Goal: Transaction & Acquisition: Purchase product/service

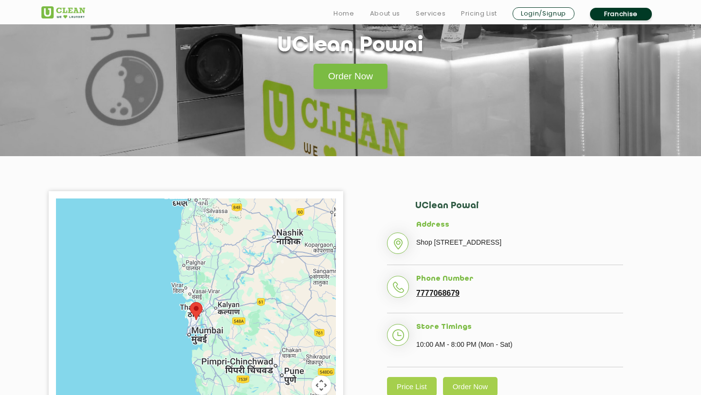
scroll to position [108, 0]
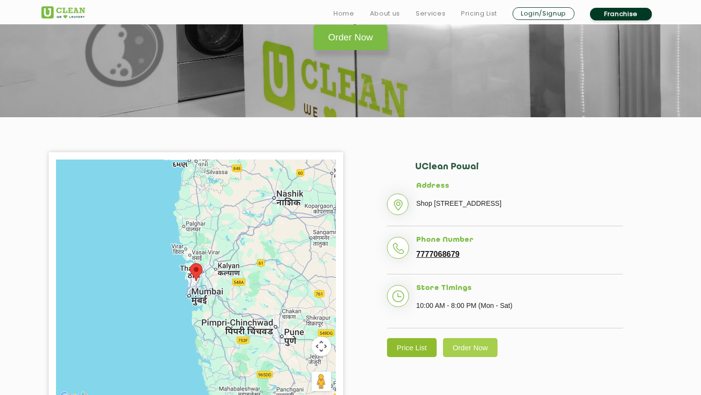
click at [414, 357] on link "Price List" at bounding box center [412, 347] width 50 height 19
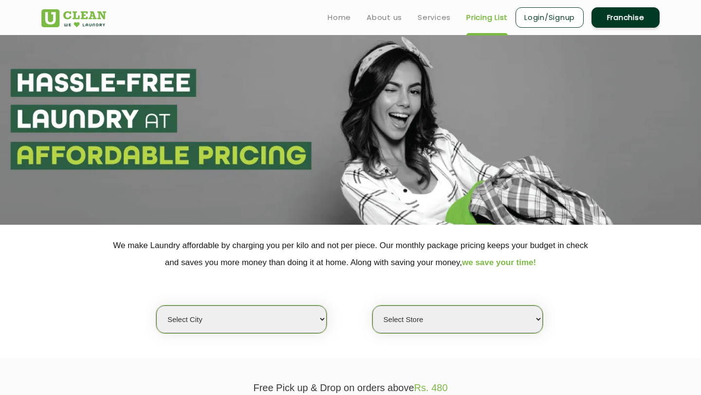
click at [266, 325] on select "Select city Aalo Agartala Agra Ahmedabad Akola Aligarh Alwar - UClean Select Am…" at bounding box center [241, 320] width 170 height 28
select select "16"
click at [156, 306] on select "Select city Aalo Agartala Agra Ahmedabad Akola Aligarh Alwar - UClean Select Am…" at bounding box center [241, 320] width 170 height 28
click at [400, 319] on select "Select Store UClean Powai UClean Deonar UClean LBS Marg UClean Chembur UClean W…" at bounding box center [457, 320] width 170 height 28
select select "47"
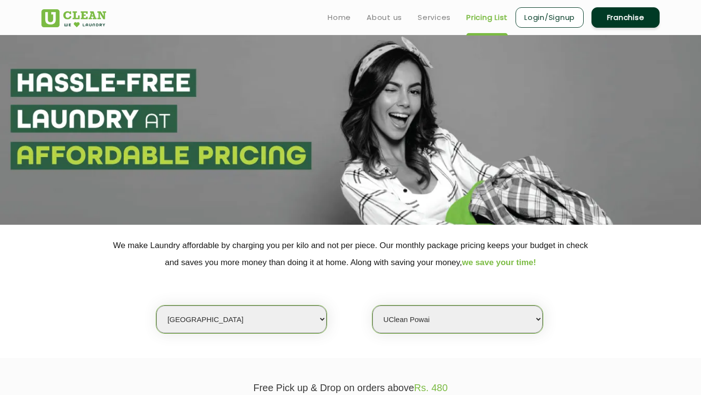
click at [372, 306] on select "Select Store UClean Powai UClean Deonar UClean LBS Marg UClean Chembur UClean W…" at bounding box center [457, 320] width 170 height 28
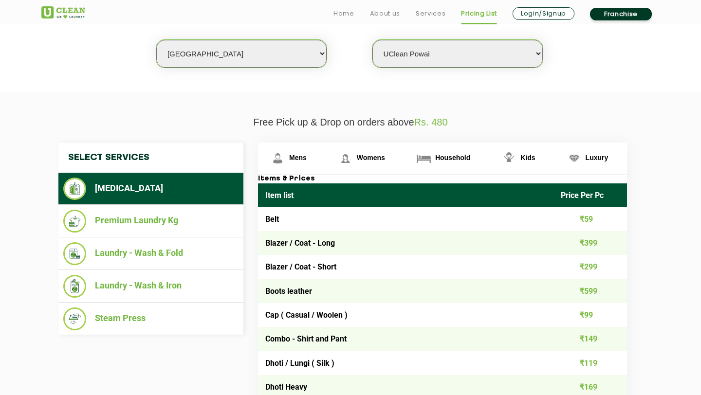
scroll to position [271, 0]
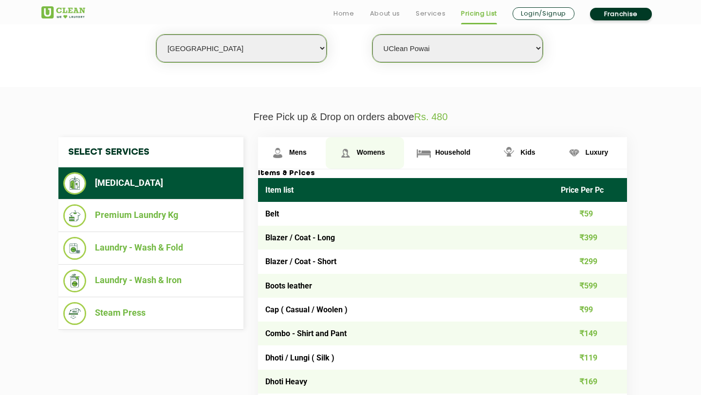
click at [374, 153] on span "Womens" at bounding box center [371, 152] width 28 height 8
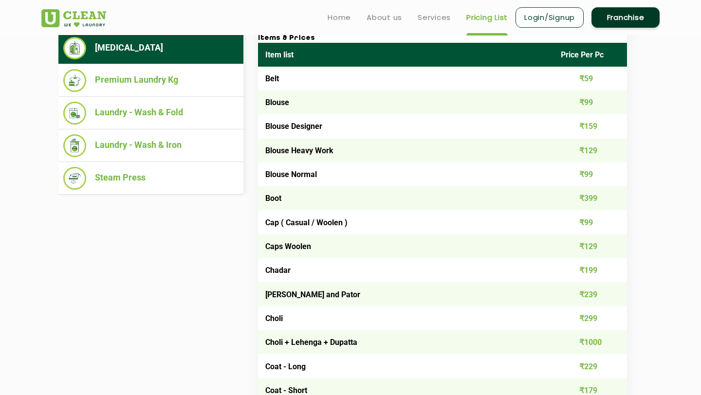
scroll to position [362, 0]
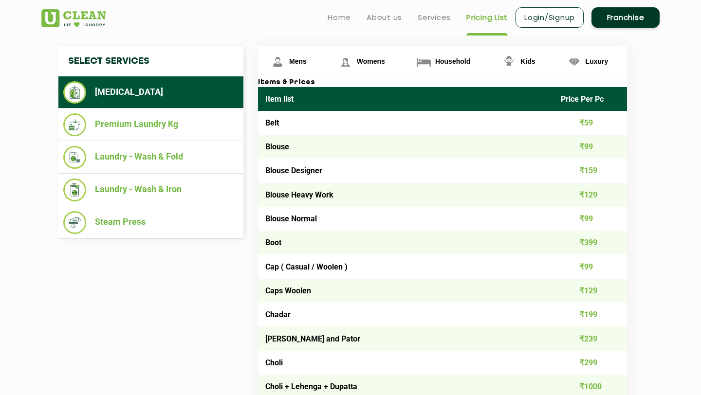
click at [524, 18] on link "Login/Signup" at bounding box center [549, 17] width 68 height 20
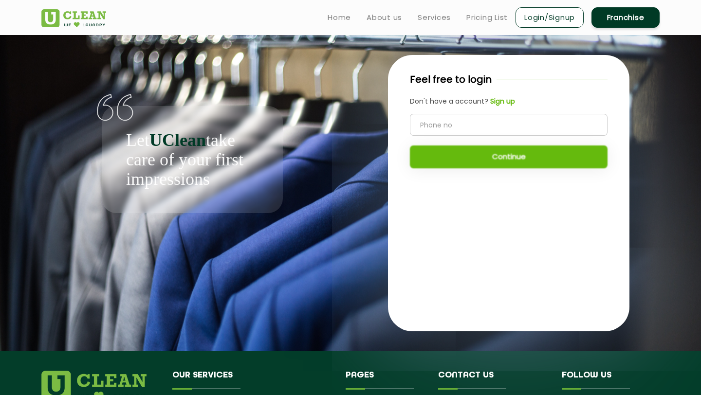
click at [431, 122] on input "tel" at bounding box center [509, 125] width 198 height 22
type input "7045542544"
click at [503, 159] on button "Continue" at bounding box center [509, 157] width 198 height 23
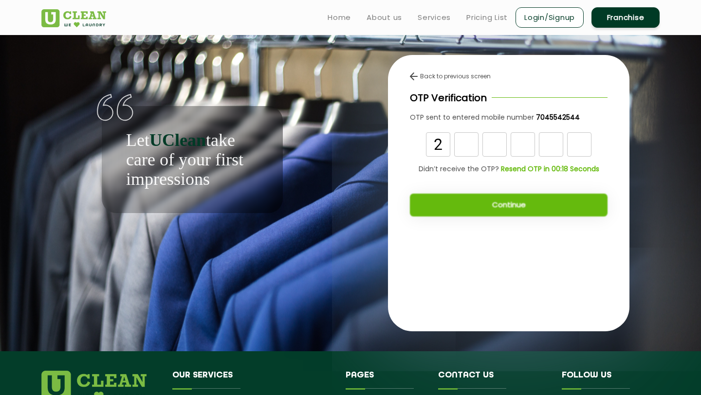
type input "2"
type input "4"
type input "0"
type input "7"
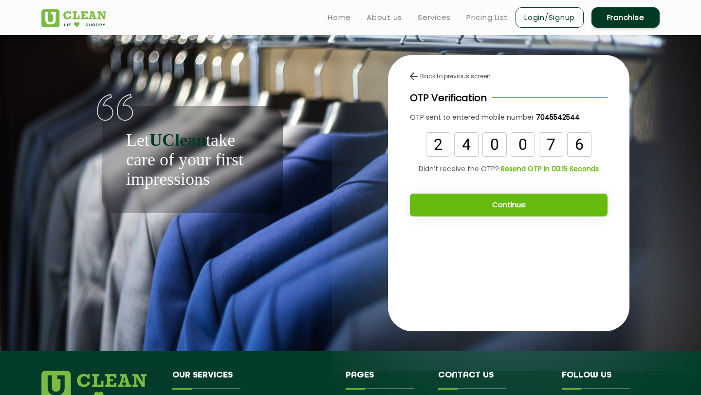
type input "6"
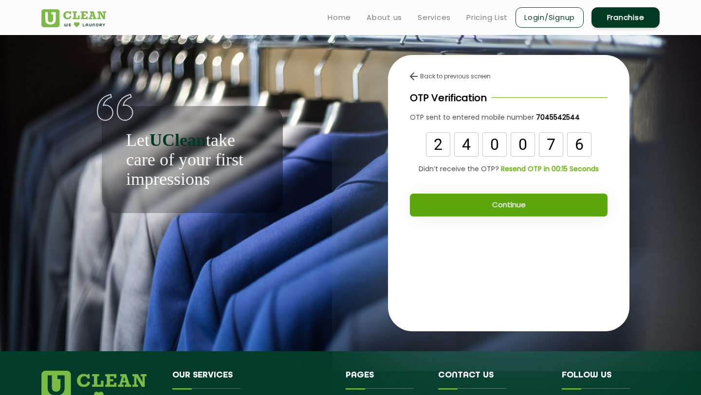
click at [506, 208] on button "Continue" at bounding box center [509, 205] width 198 height 23
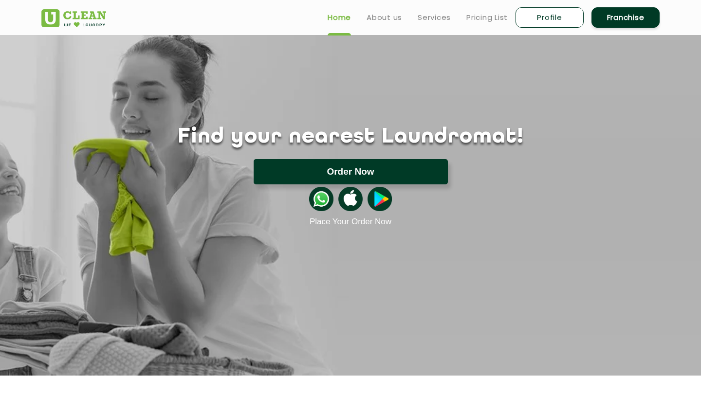
click at [347, 167] on button "Order Now" at bounding box center [351, 171] width 194 height 25
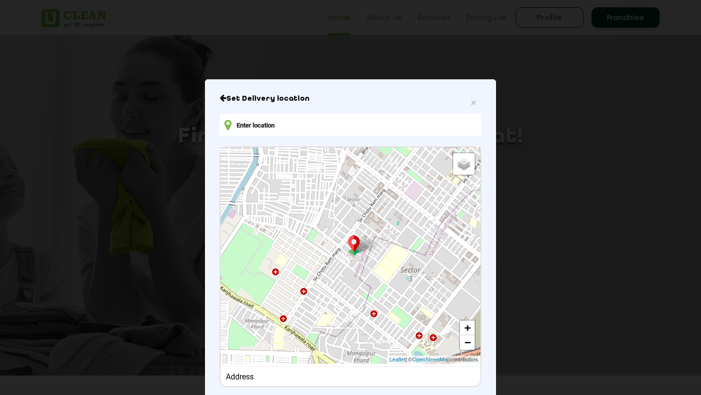
click at [267, 122] on input "text" at bounding box center [350, 125] width 262 height 22
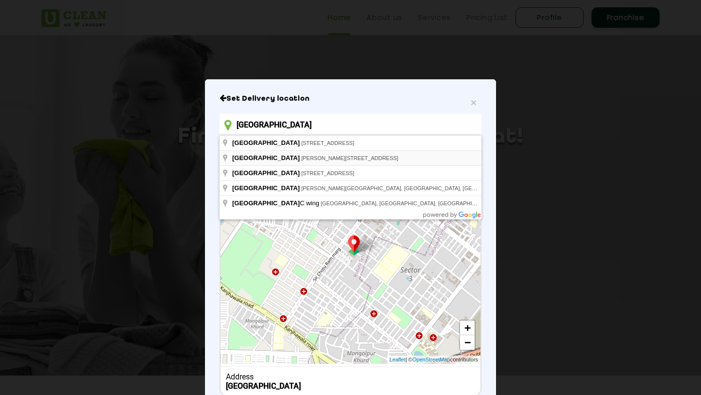
type input "[STREET_ADDRESS]"
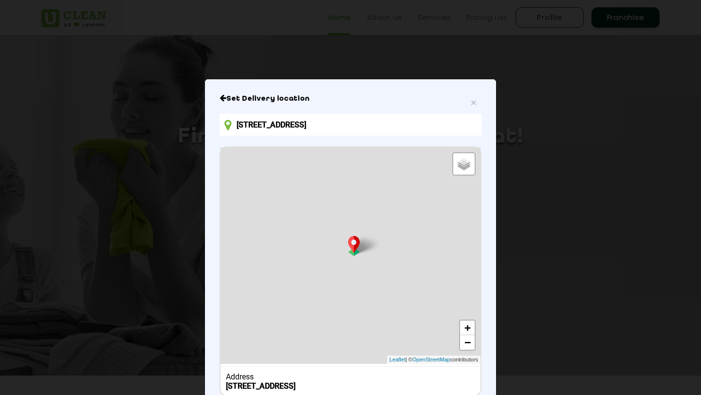
drag, startPoint x: 350, startPoint y: 91, endPoint x: 350, endPoint y: 54, distance: 36.5
click at [350, 54] on div "× Set Delivery location Lake Pleasant, Adi Shankaracharya Marg, Phase 2, MHADA …" at bounding box center [350, 197] width 701 height 395
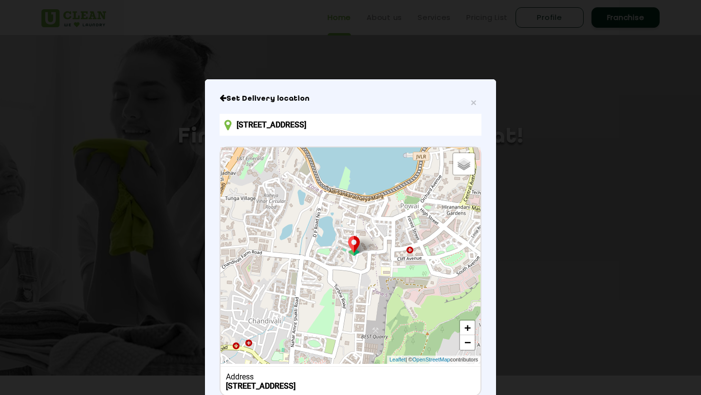
scroll to position [74, 0]
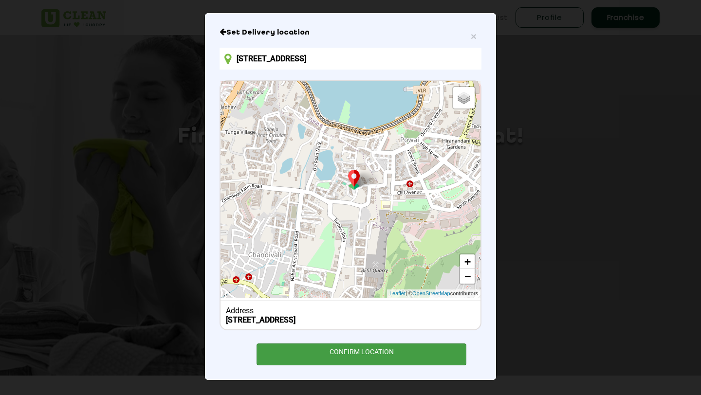
click at [364, 356] on div "CONFIRM LOCATION" at bounding box center [361, 355] width 210 height 22
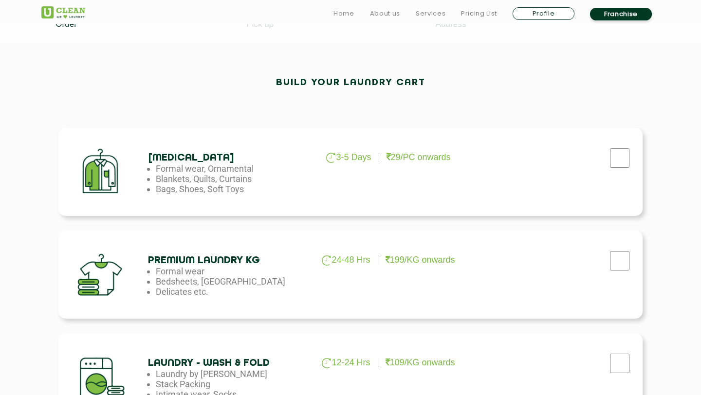
scroll to position [257, 0]
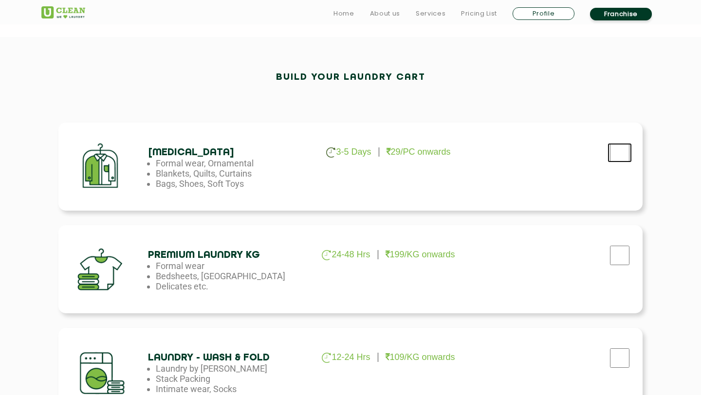
click at [621, 151] on input "checkbox" at bounding box center [619, 152] width 24 height 19
checkbox input "true"
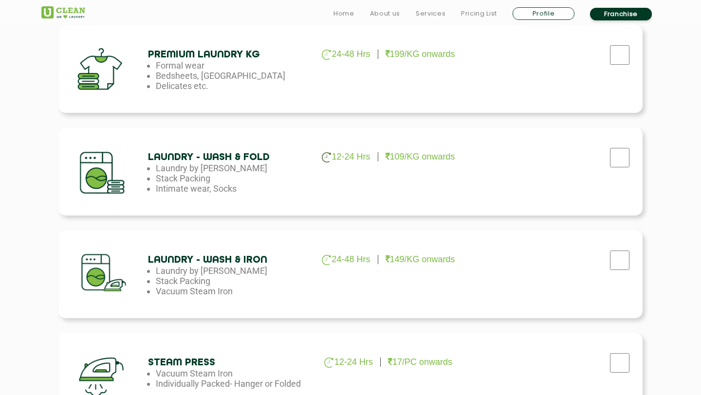
scroll to position [723, 0]
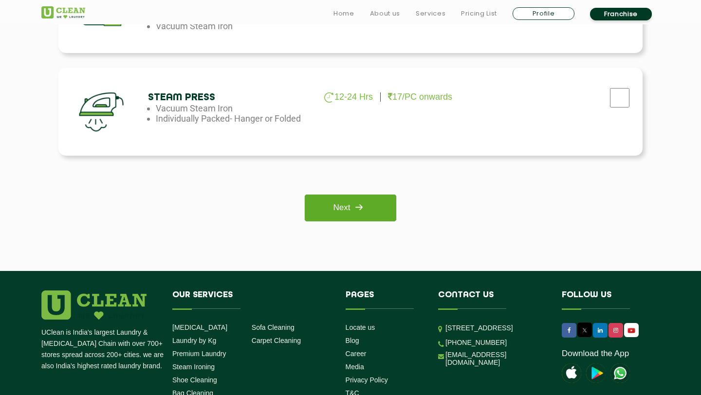
click at [358, 205] on img at bounding box center [359, 208] width 18 height 18
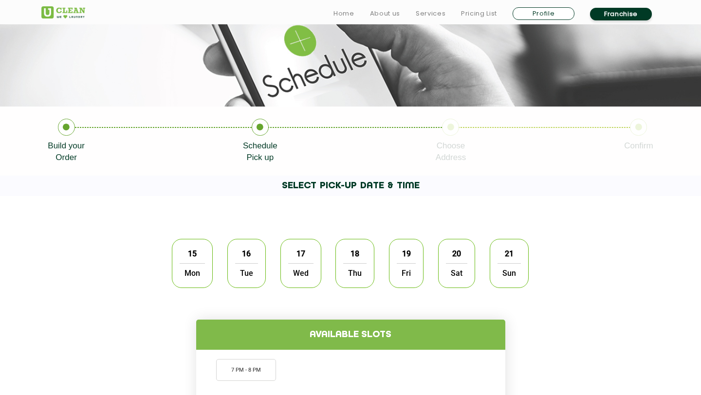
scroll to position [120, 0]
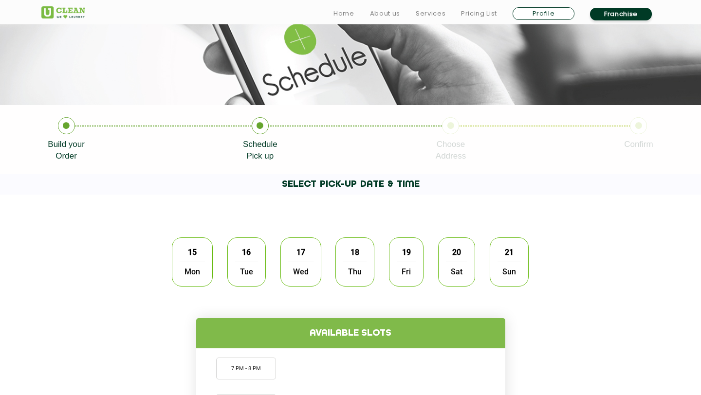
click at [193, 249] on span "15" at bounding box center [192, 252] width 18 height 19
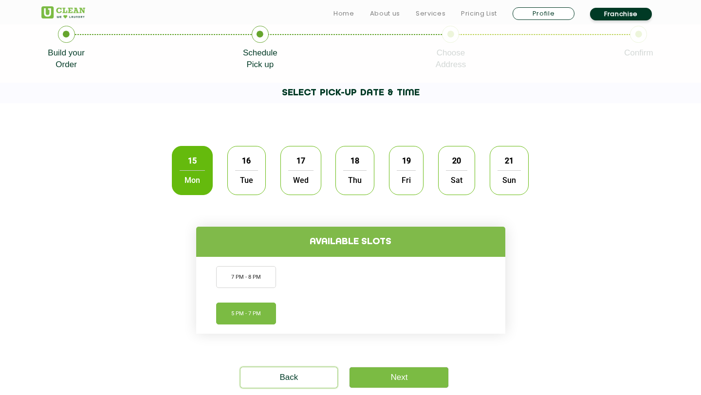
scroll to position [219, 0]
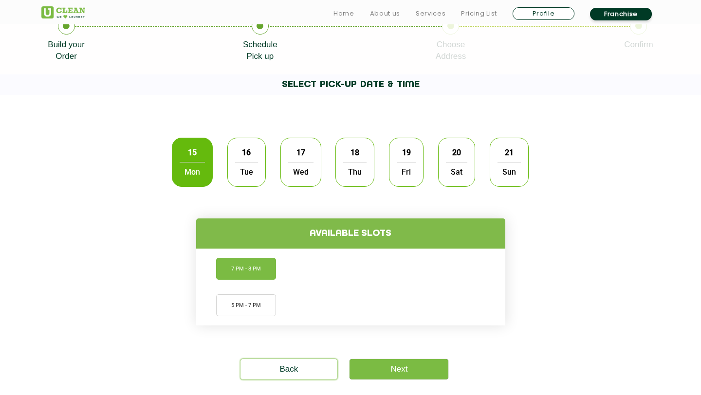
click at [242, 269] on li "7 PM - 8 PM" at bounding box center [246, 269] width 60 height 22
click at [247, 307] on li "5 PM - 7 PM" at bounding box center [246, 305] width 60 height 22
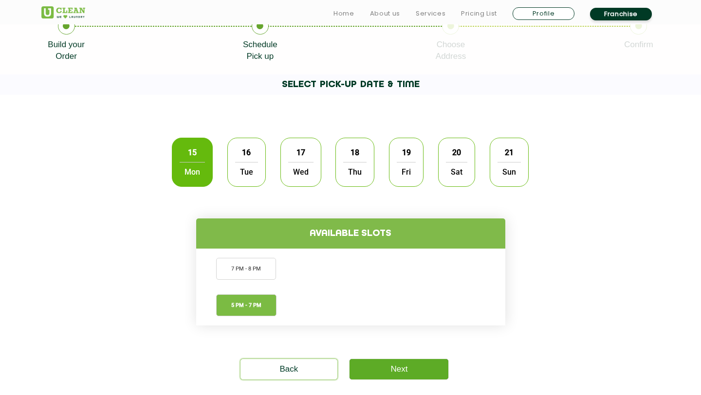
click at [416, 367] on link "Next" at bounding box center [398, 369] width 99 height 20
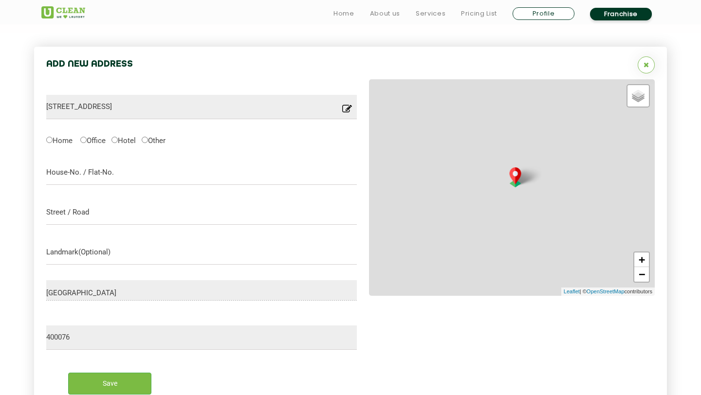
scroll to position [308, 0]
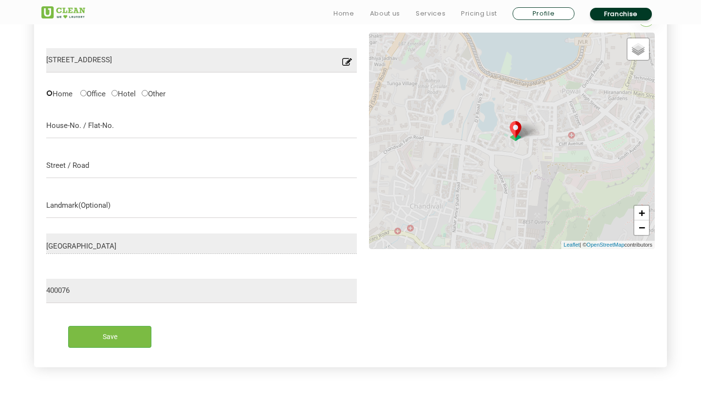
click at [51, 92] on input "Home" at bounding box center [49, 93] width 6 height 6
radio input "true"
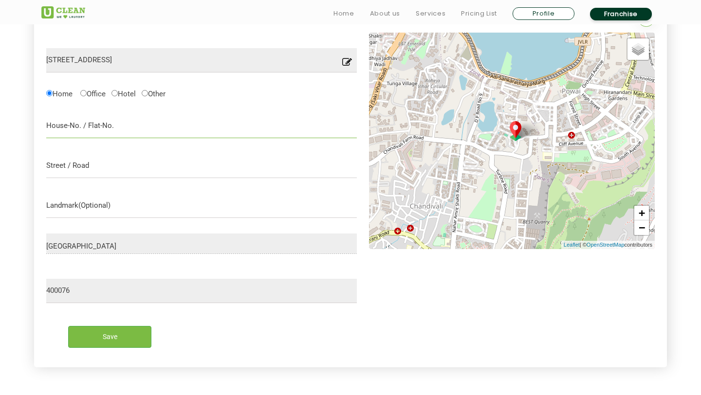
click at [79, 127] on input "text" at bounding box center [201, 126] width 310 height 24
type input "C 704, Lake Pleasant, Lake Homes"
click at [80, 168] on input "text" at bounding box center [201, 166] width 310 height 24
click at [101, 164] on input "Phase 2" at bounding box center [201, 166] width 310 height 24
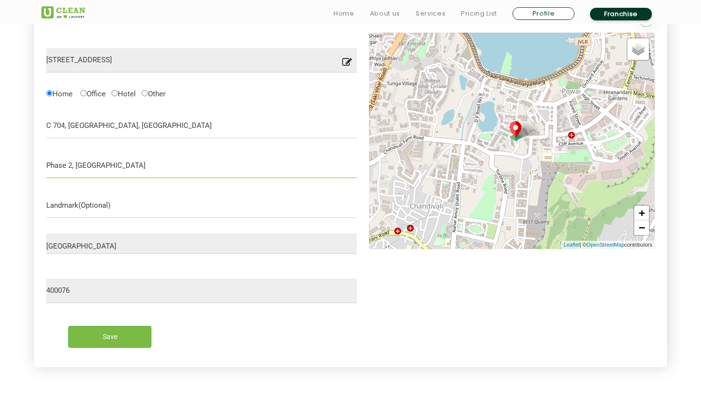
type input "Phase 2, Powau"
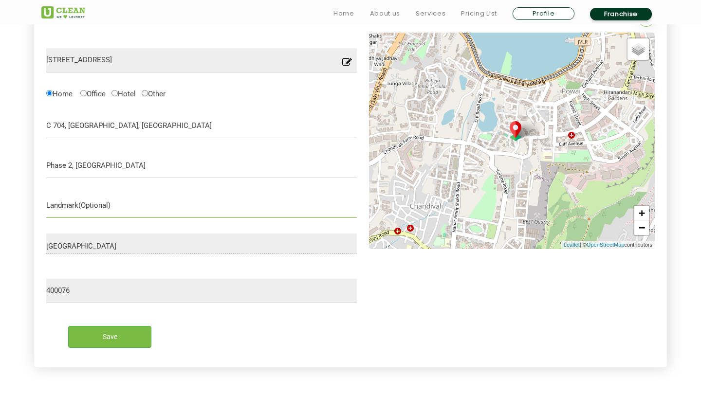
click at [73, 206] on input "text" at bounding box center [201, 206] width 310 height 24
type input "Lake Homes"
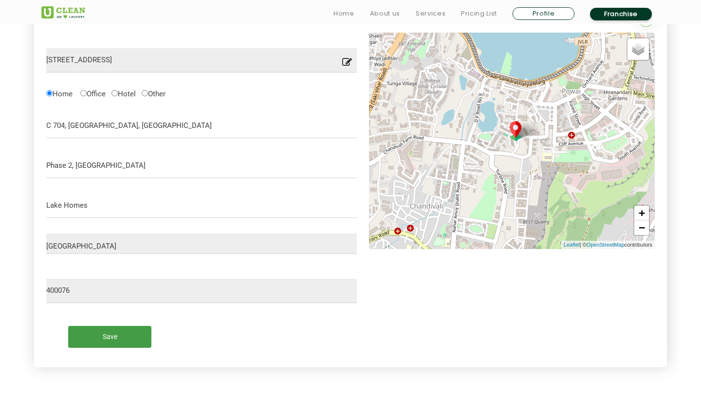
click at [108, 338] on input "Save" at bounding box center [109, 337] width 83 height 22
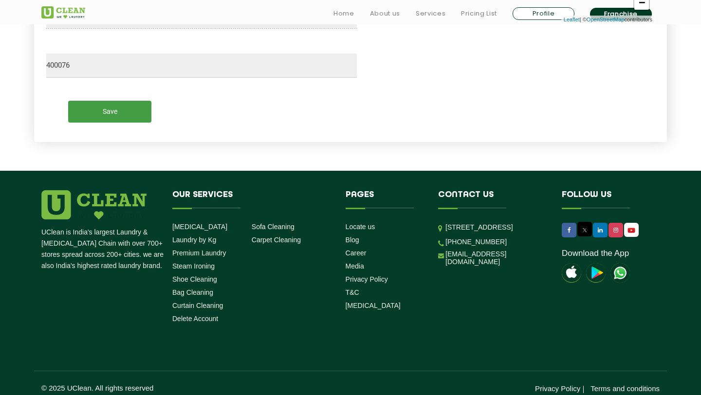
scroll to position [542, 0]
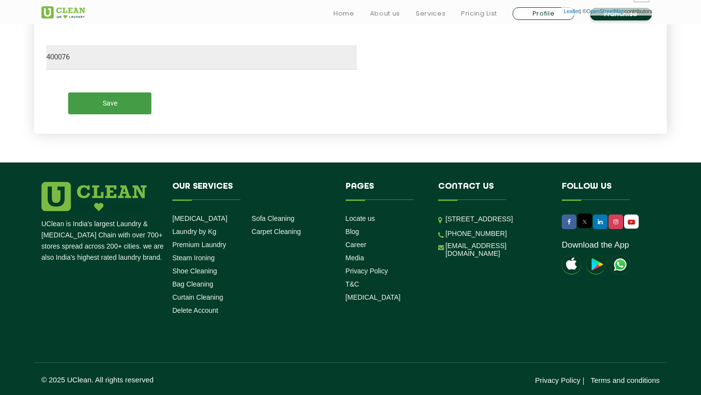
click at [112, 103] on input "Save" at bounding box center [109, 103] width 83 height 22
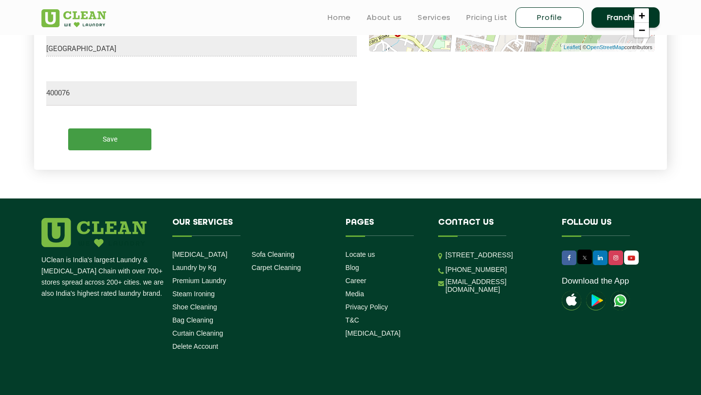
scroll to position [503, 0]
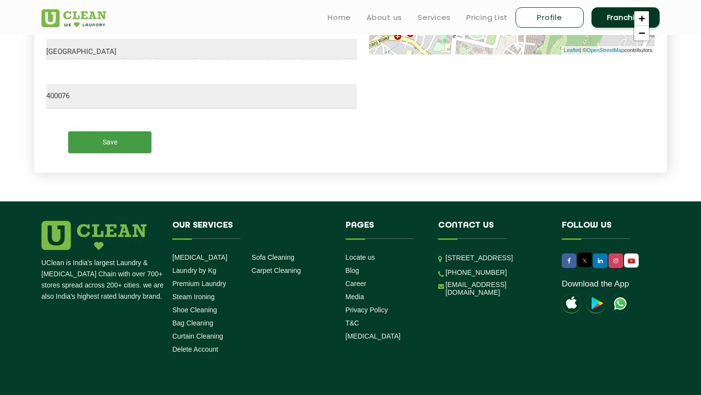
click at [116, 141] on input "Save" at bounding box center [109, 142] width 83 height 22
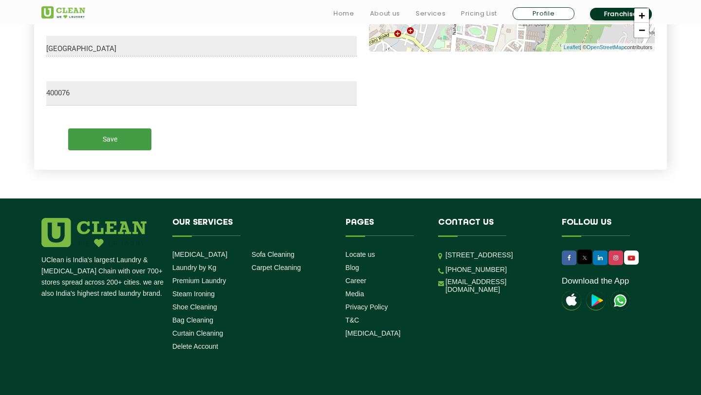
scroll to position [508, 0]
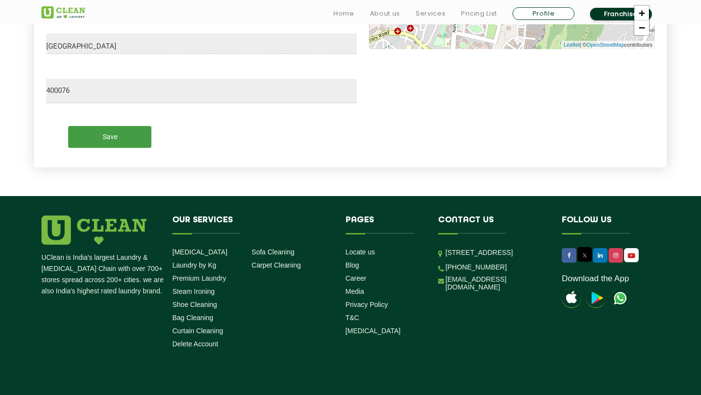
click at [116, 145] on input "Save" at bounding box center [109, 137] width 83 height 22
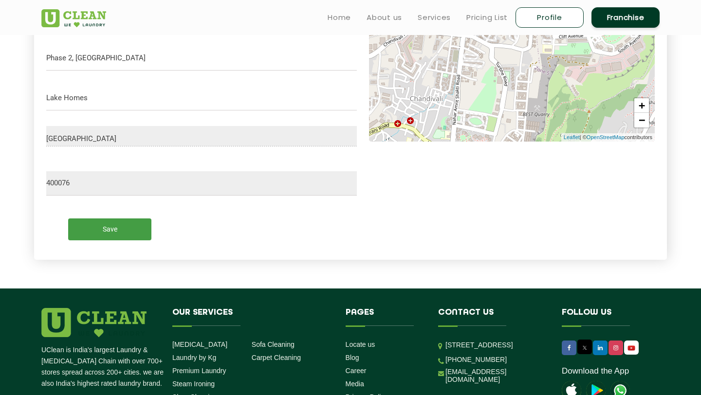
scroll to position [271, 0]
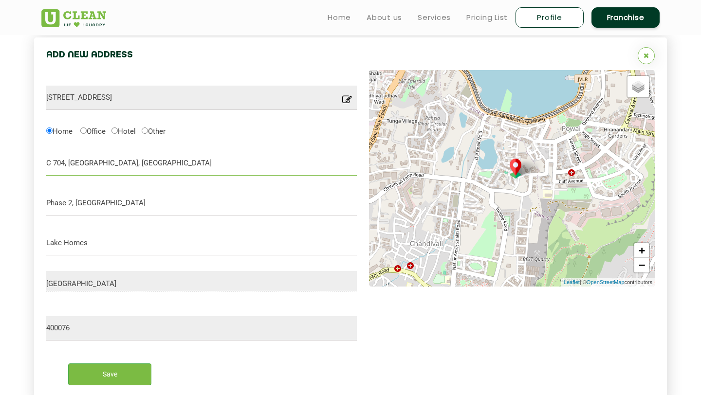
click at [164, 166] on input "C 704, Lake Pleasant, Lake Homes" at bounding box center [201, 163] width 310 height 24
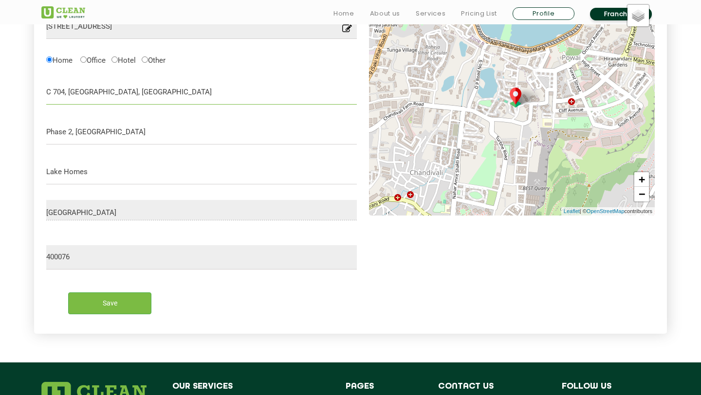
scroll to position [344, 0]
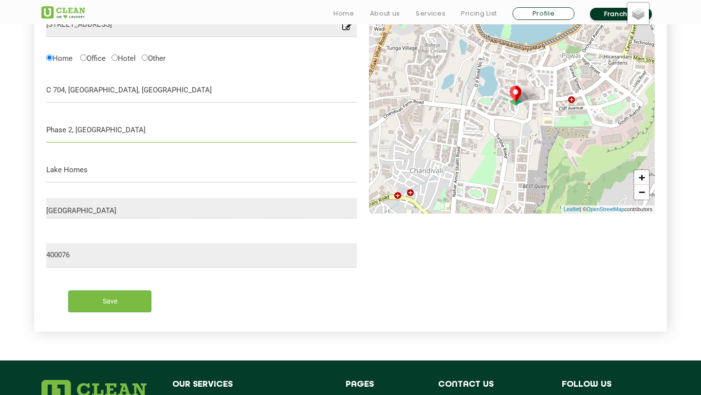
click at [122, 130] on input "Phase 2, Powau" at bounding box center [201, 130] width 310 height 24
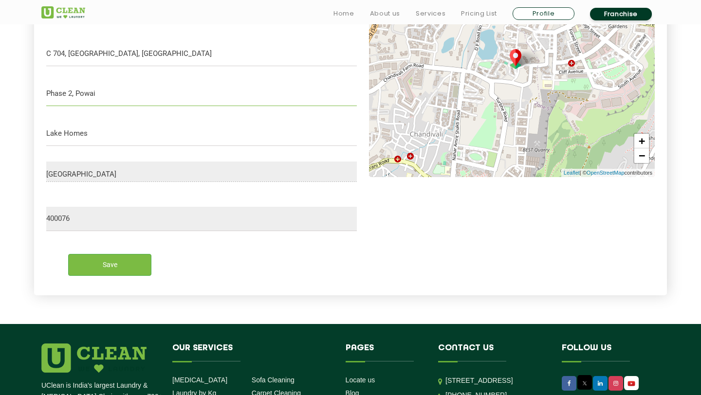
scroll to position [381, 0]
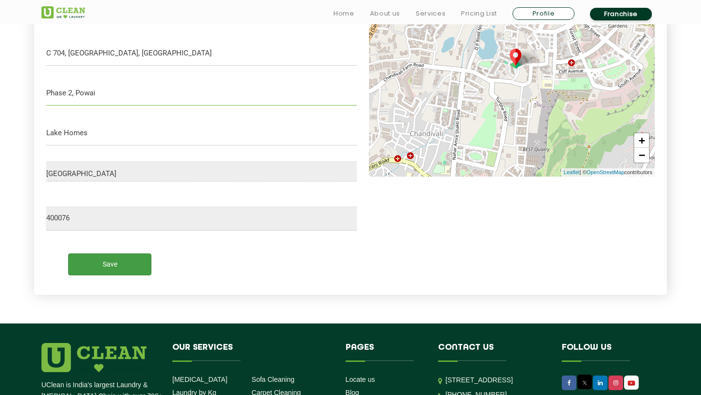
type input "Phase 2, Powai"
click at [123, 268] on input "Save" at bounding box center [109, 265] width 83 height 22
click at [105, 265] on input "Save" at bounding box center [109, 265] width 83 height 22
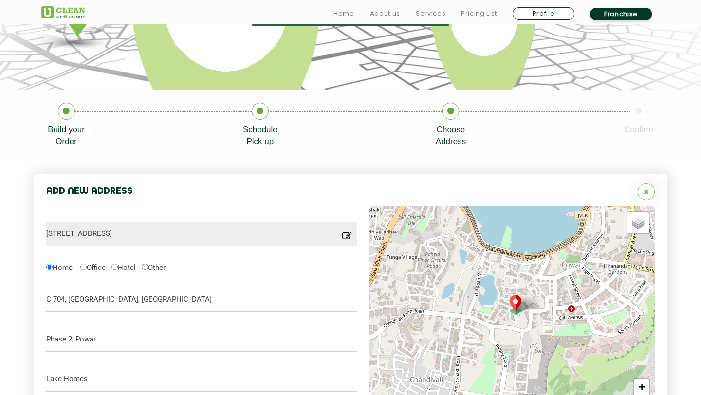
scroll to position [164, 0]
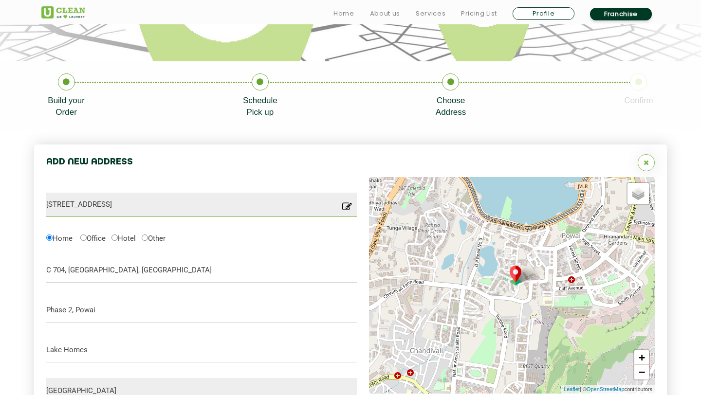
click at [218, 214] on input "Lake Homes Road, Opp, Adi Shankaracharya Marg, Phase 2, MHADA Colony 20, Powai,…" at bounding box center [201, 205] width 310 height 24
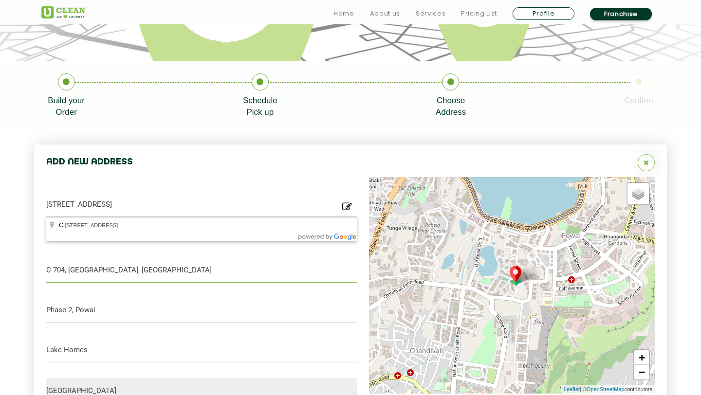
click at [147, 280] on input "C 704, Lake Pleasant, Lake Homes" at bounding box center [201, 270] width 310 height 24
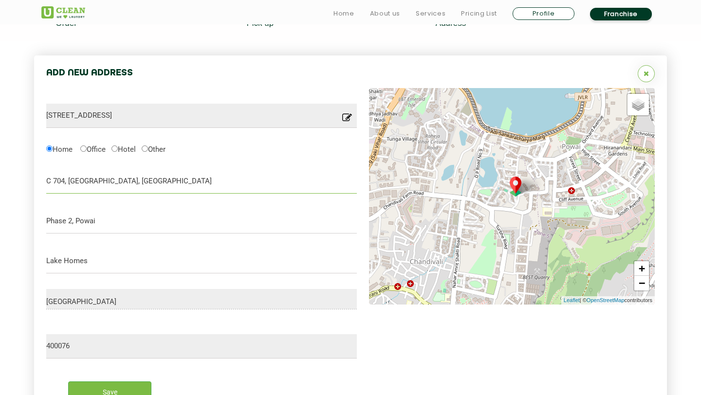
scroll to position [479, 0]
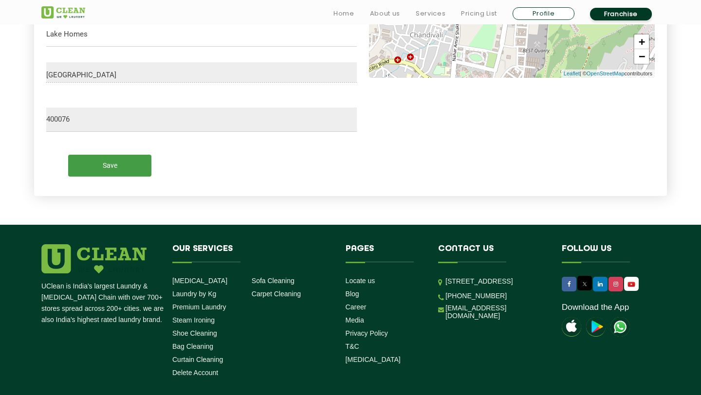
click at [94, 164] on input "Save" at bounding box center [109, 166] width 83 height 22
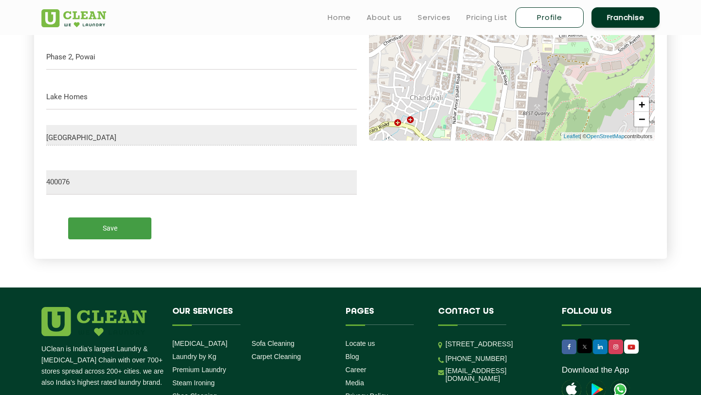
scroll to position [419, 0]
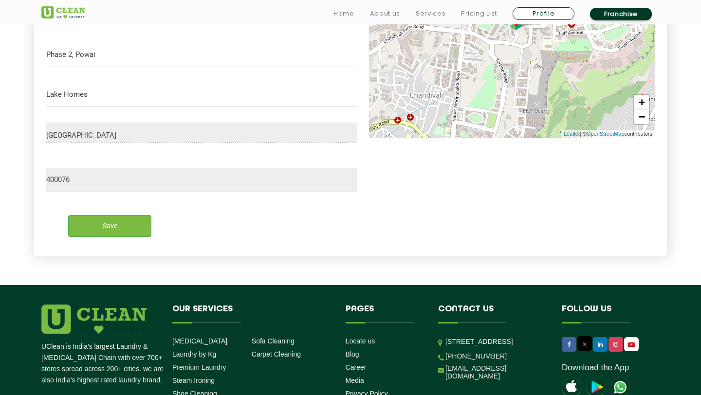
click at [116, 131] on div "Mumbai City" at bounding box center [201, 133] width 310 height 20
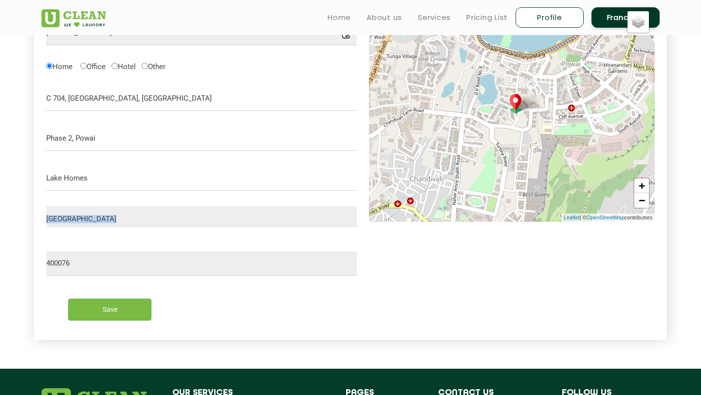
scroll to position [315, 0]
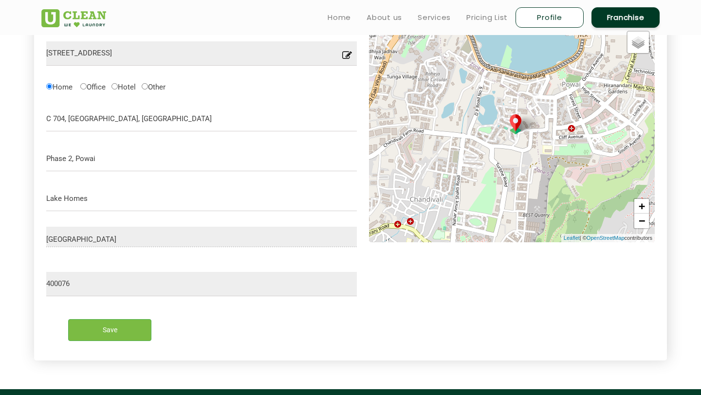
click at [130, 212] on form "Lake Homes Road, Opp, Adi Shankaracharya Marg, Phase 2, MHADA Colony 20, Powai,…" at bounding box center [201, 187] width 310 height 323
click at [113, 329] on input "Save" at bounding box center [109, 330] width 83 height 22
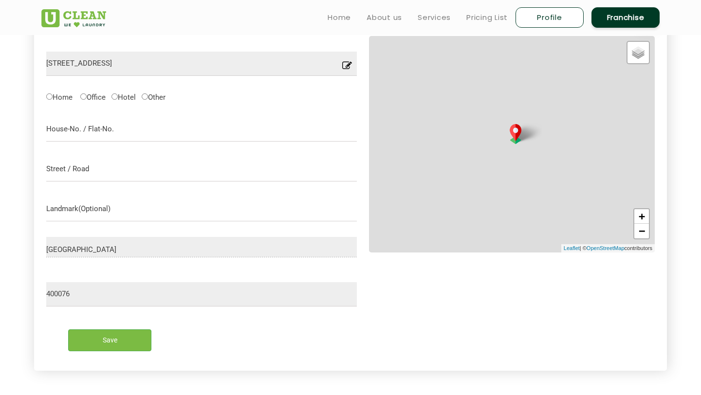
scroll to position [308, 0]
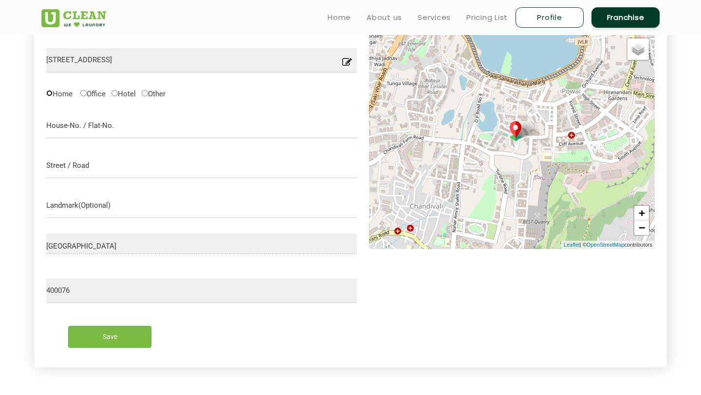
click at [49, 92] on input "Home" at bounding box center [49, 93] width 6 height 6
radio input "true"
click at [114, 338] on input "Save" at bounding box center [109, 337] width 83 height 22
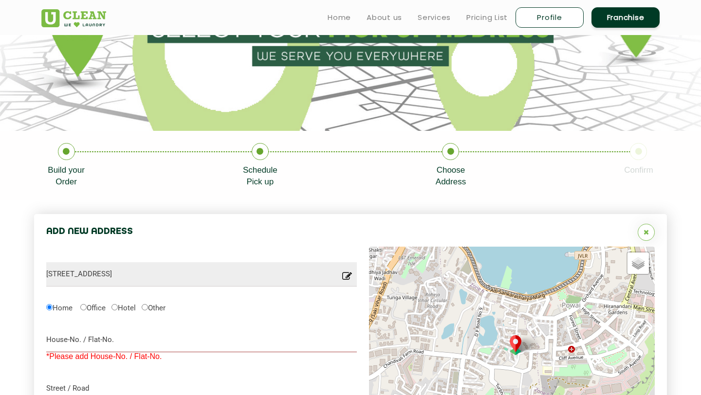
scroll to position [88, 0]
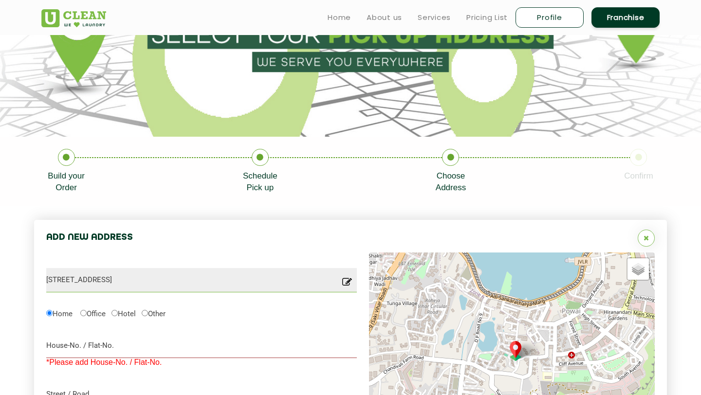
click at [326, 281] on input "[STREET_ADDRESS]" at bounding box center [201, 280] width 310 height 24
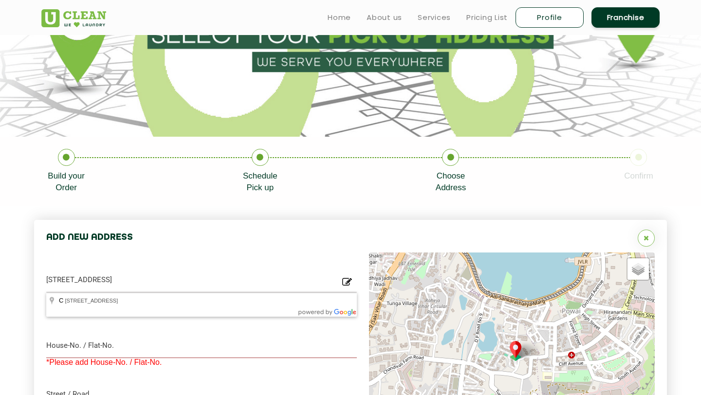
click at [345, 283] on icon at bounding box center [347, 284] width 10 height 15
click at [285, 284] on input "[STREET_ADDRESS]" at bounding box center [201, 280] width 310 height 24
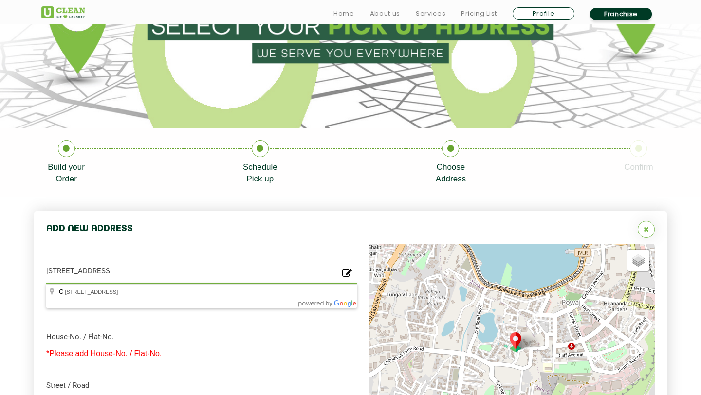
scroll to position [98, 0]
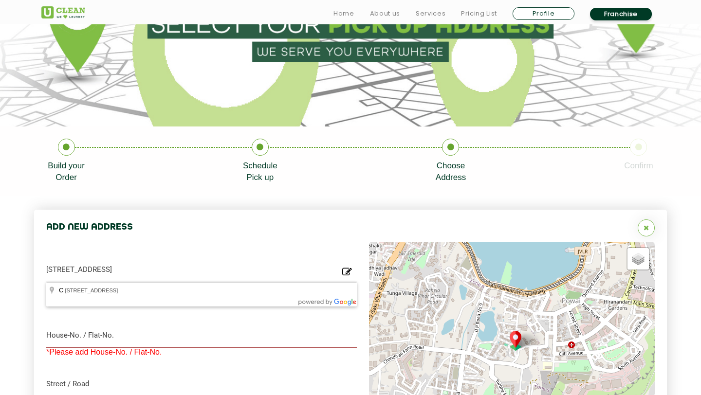
click at [449, 146] on icon at bounding box center [450, 147] width 17 height 17
click at [265, 268] on input "[STREET_ADDRESS]" at bounding box center [201, 270] width 310 height 24
type input "C, MHADA Colony 20, Powai, Mumbai, Maharashtra, India"
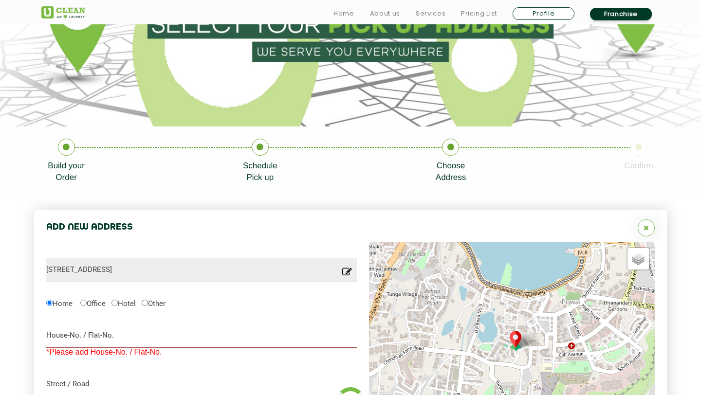
type input "Save"
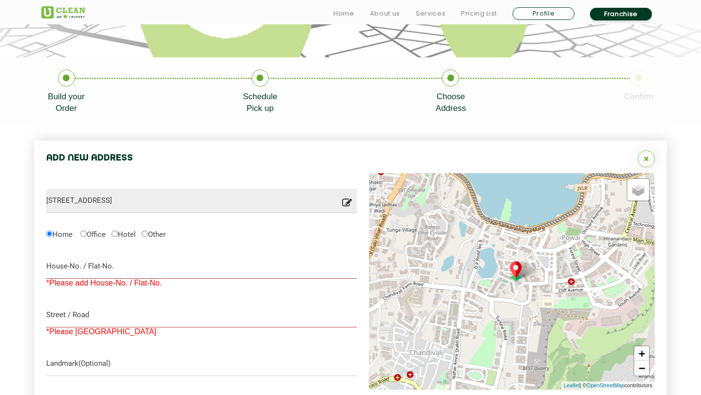
scroll to position [170, 0]
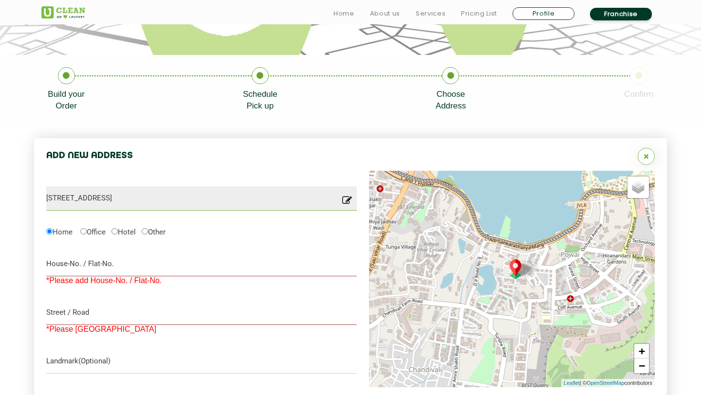
click at [213, 200] on input "C, MHADA Colony 20, Powai, Mumbai, Maharashtra, India" at bounding box center [201, 198] width 310 height 24
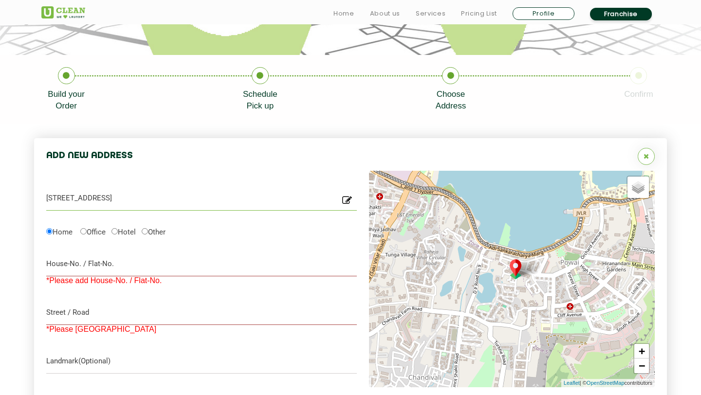
drag, startPoint x: 223, startPoint y: 192, endPoint x: 79, endPoint y: 193, distance: 144.1
click at [62, 197] on input "C, MHADA Colony 20, Powai, Mumbai, Maharashtra, India" at bounding box center [201, 198] width 310 height 24
click at [214, 201] on input "C, MHADA Colony 20, Powai, Mumbai, Maharashtra, India" at bounding box center [201, 198] width 310 height 24
click at [353, 201] on input "C, MHADA Colony 20, Powai, Mumbai, Maharashtra, India" at bounding box center [201, 198] width 310 height 24
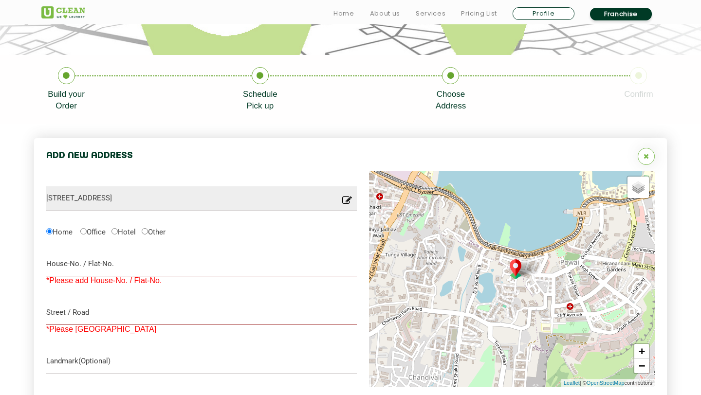
click at [345, 201] on icon at bounding box center [347, 203] width 10 height 15
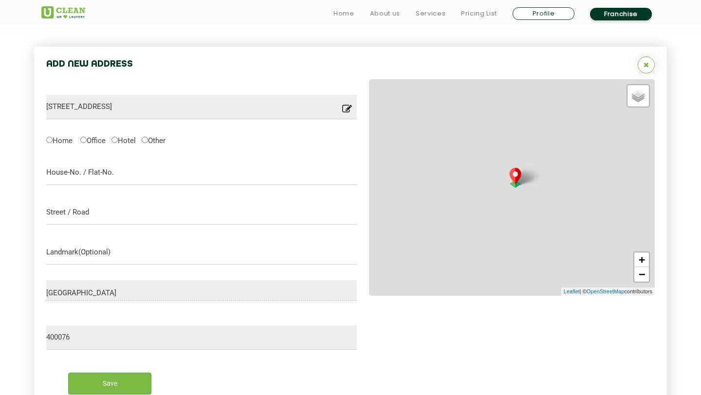
scroll to position [308, 0]
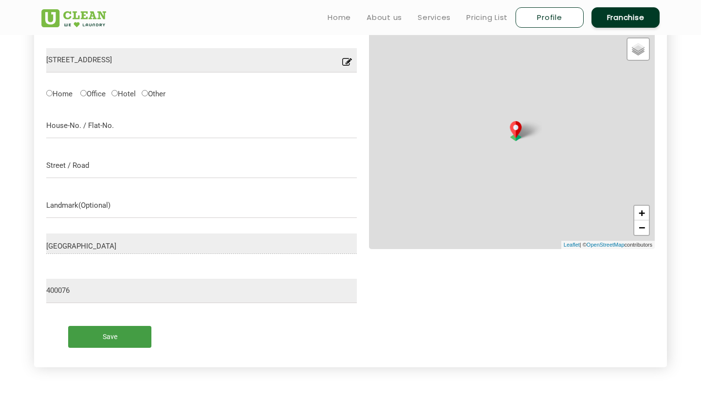
click at [105, 346] on input "Save" at bounding box center [109, 337] width 83 height 22
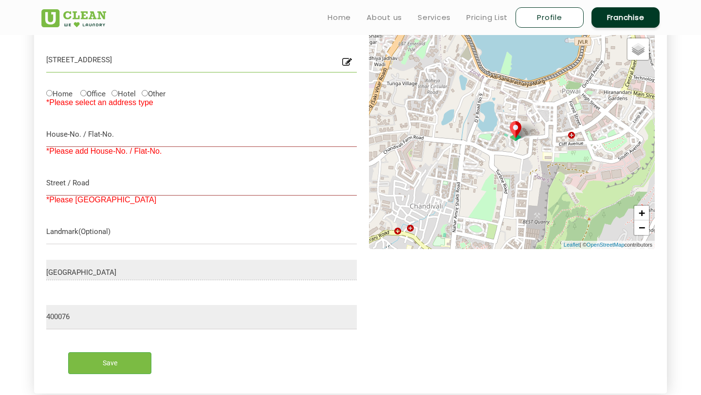
drag, startPoint x: 107, startPoint y: 61, endPoint x: 14, endPoint y: 61, distance: 93.4
click at [13, 61] on section "Add New Address Lake Homes Road, Opp, Adi Shankaracharya Marg, Phase 2, MHADA C…" at bounding box center [350, 204] width 701 height 437
type input "C, MHADA Colony 20, Powai, Mumbai, Maharashtra, India"
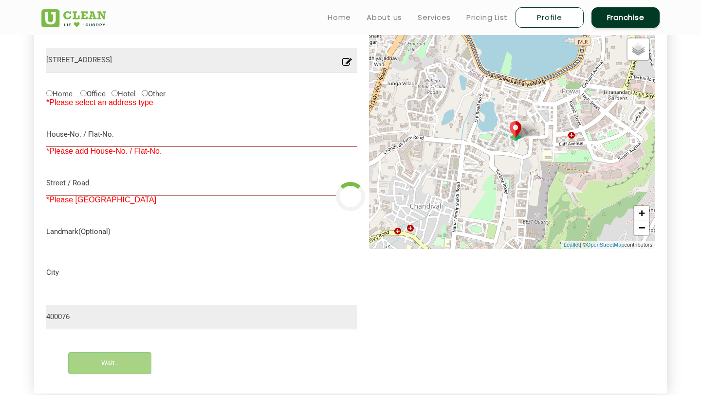
type input "Save"
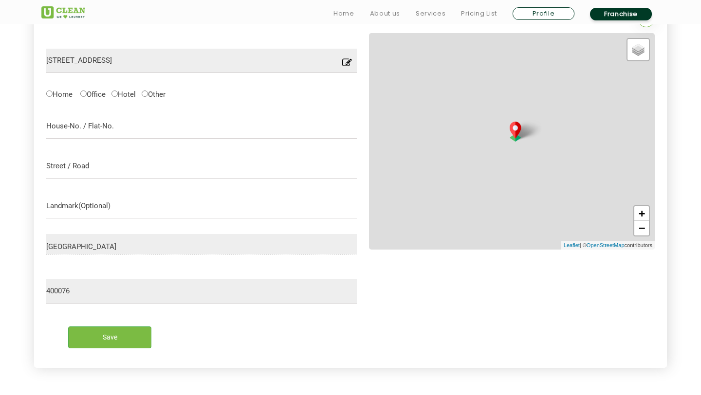
scroll to position [308, 0]
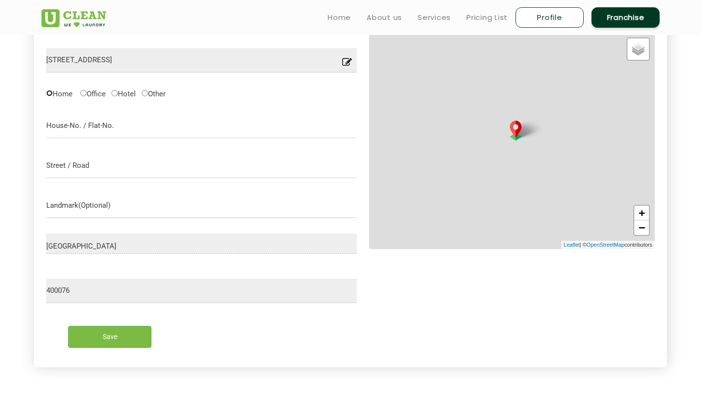
click at [51, 91] on form "[STREET_ADDRESS] Location you have entered is not into our serviceable area, pl…" at bounding box center [201, 194] width 310 height 323
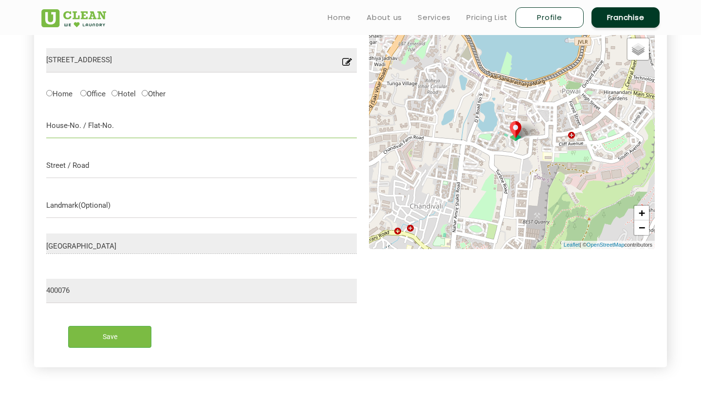
click at [69, 128] on input "text" at bounding box center [201, 126] width 310 height 24
type input "C 704, [GEOGRAPHIC_DATA]"
click at [71, 166] on input "text" at bounding box center [201, 166] width 310 height 24
drag, startPoint x: 90, startPoint y: 168, endPoint x: 47, endPoint y: 169, distance: 42.9
click at [46, 169] on input "Lakes Homes, [GEOGRAPHIC_DATA]" at bounding box center [201, 166] width 310 height 24
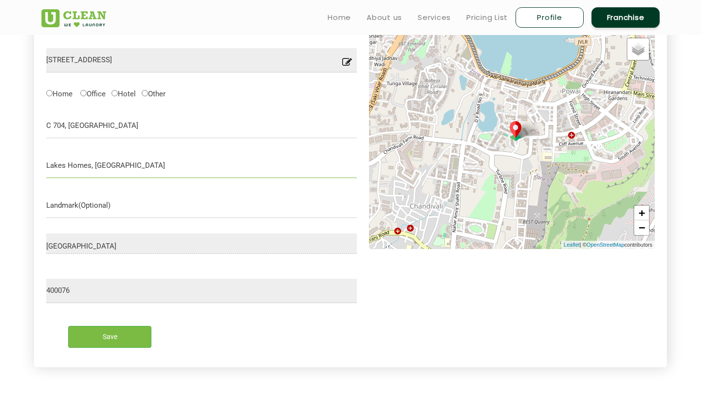
type input "Lakes Homes, [GEOGRAPHIC_DATA]"
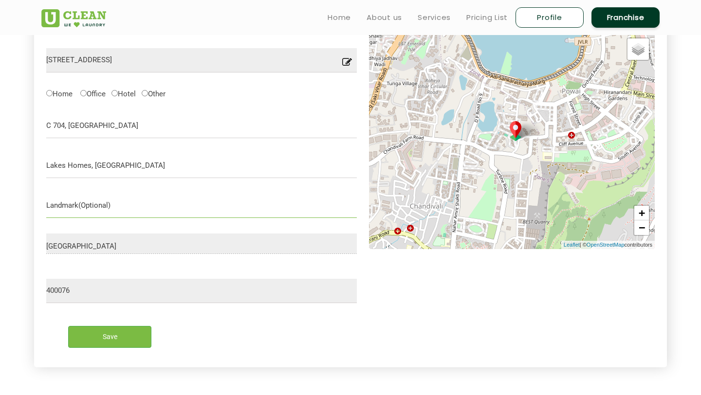
click at [72, 197] on input "text" at bounding box center [201, 206] width 310 height 24
paste input "Lakes Homes"
type input "Lakes Homes"
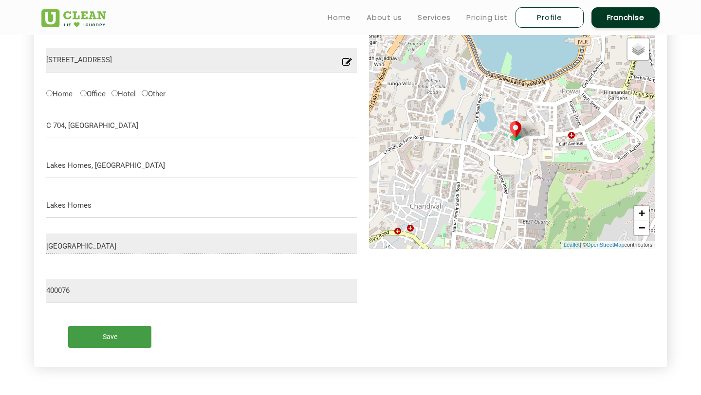
click at [110, 338] on input "Save" at bounding box center [109, 337] width 83 height 22
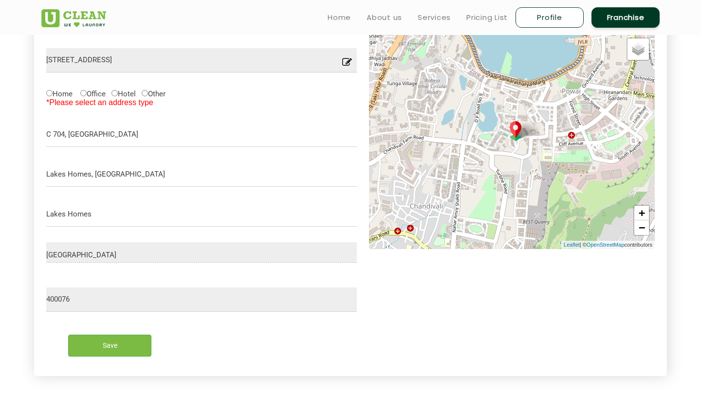
click at [48, 90] on p "Location you have entered is not into our serviceable area, please try with som…" at bounding box center [201, 82] width 310 height 18
click at [49, 95] on input "Home" at bounding box center [49, 93] width 6 height 6
radio input "true"
click at [117, 344] on input "Save" at bounding box center [109, 346] width 83 height 22
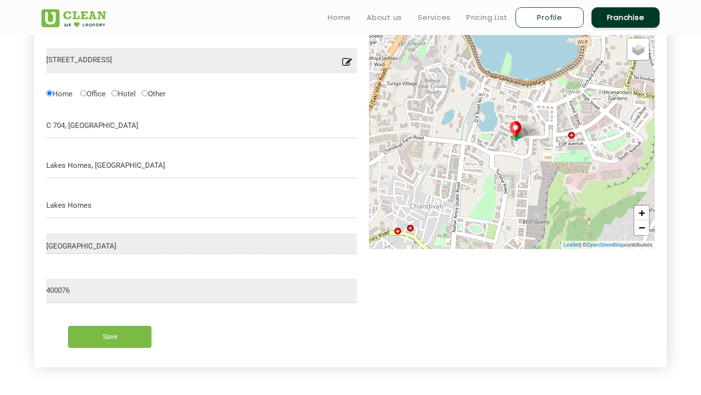
click at [80, 304] on form "[STREET_ADDRESS] Location you have entered is not into our serviceable area, pl…" at bounding box center [201, 194] width 310 height 323
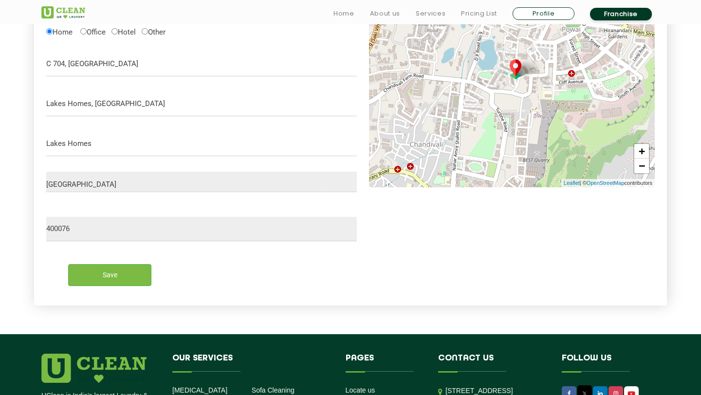
scroll to position [370, 0]
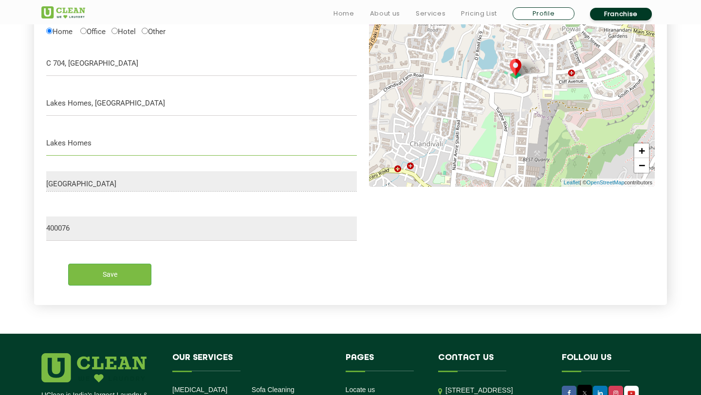
click at [138, 139] on input "Lakes Homes" at bounding box center [201, 143] width 310 height 24
click at [114, 274] on input "Save" at bounding box center [109, 275] width 83 height 22
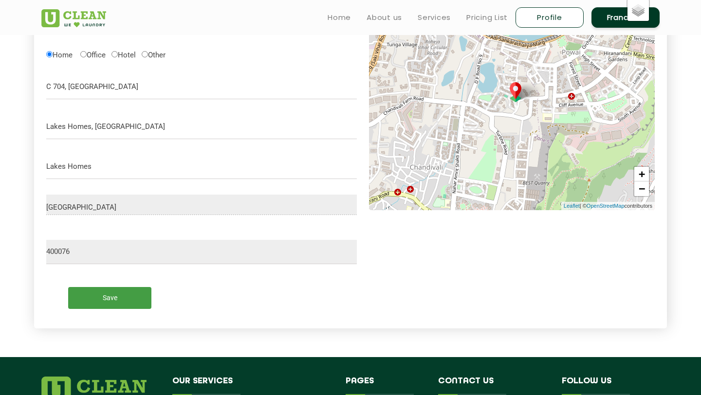
scroll to position [263, 0]
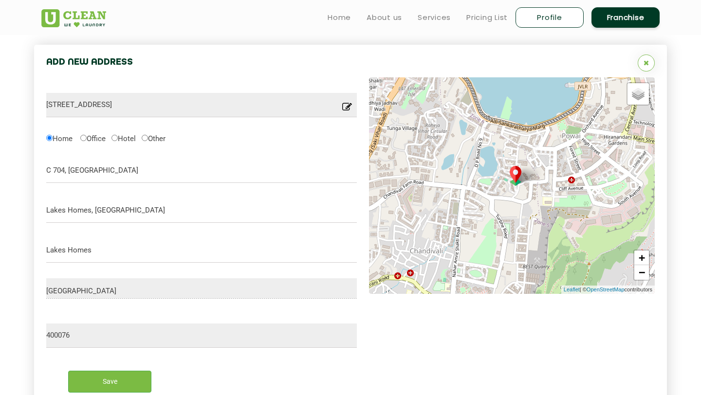
click at [114, 300] on div "[GEOGRAPHIC_DATA]" at bounding box center [201, 293] width 310 height 30
click at [114, 383] on input "Save" at bounding box center [109, 382] width 83 height 22
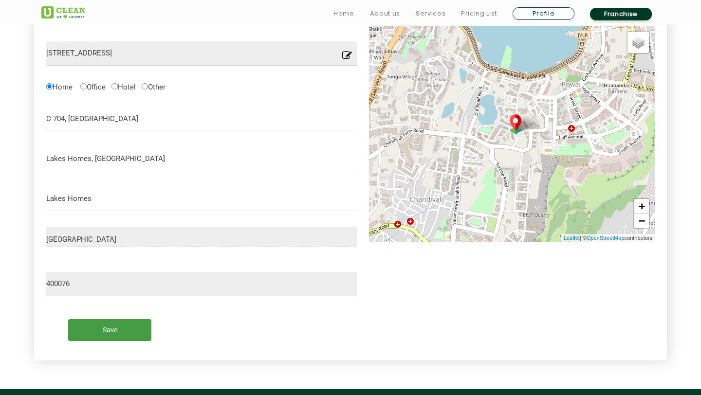
scroll to position [397, 0]
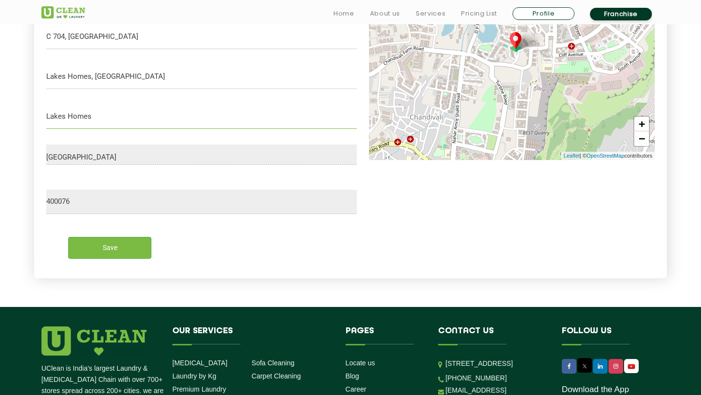
click at [106, 110] on input "Lakes Homes" at bounding box center [201, 117] width 310 height 24
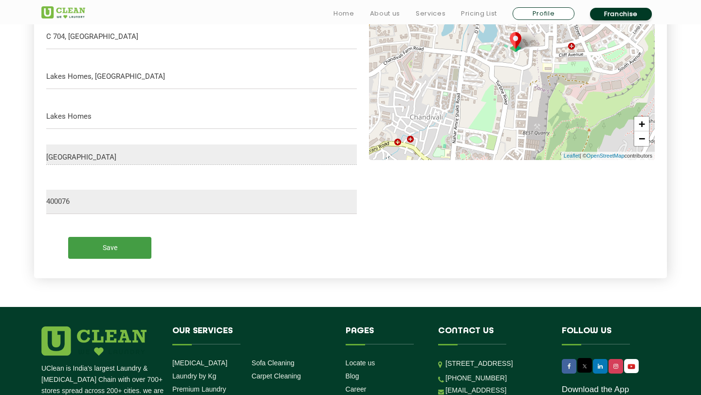
click at [108, 249] on input "Save" at bounding box center [109, 248] width 83 height 22
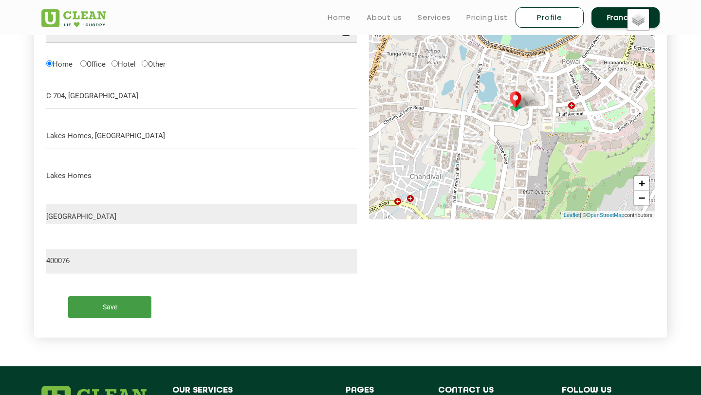
scroll to position [333, 0]
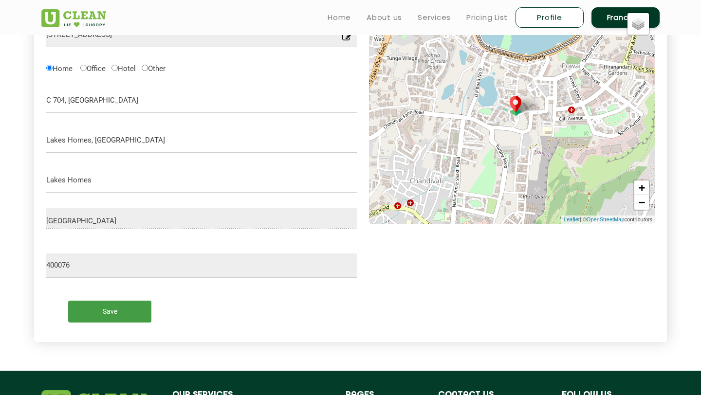
click at [117, 307] on input "Save" at bounding box center [109, 312] width 83 height 22
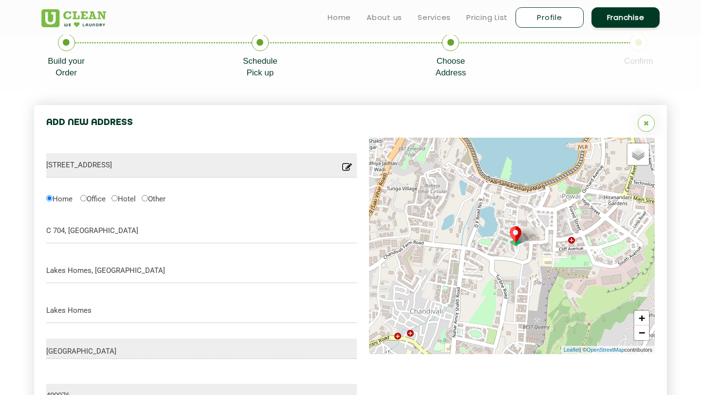
scroll to position [0, 0]
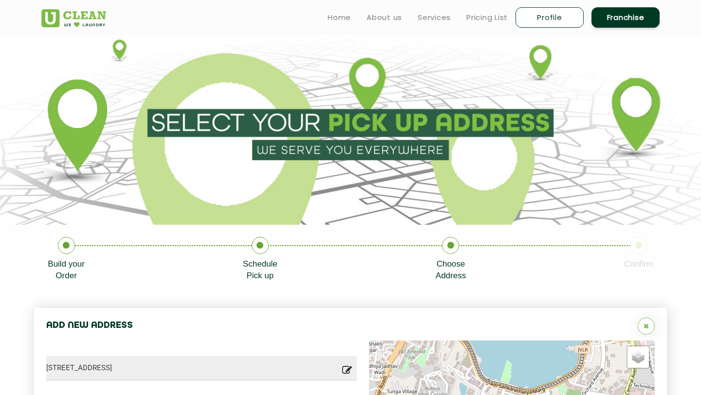
click at [374, 163] on section at bounding box center [350, 130] width 701 height 190
click at [549, 20] on link "Profile" at bounding box center [549, 17] width 68 height 20
select select
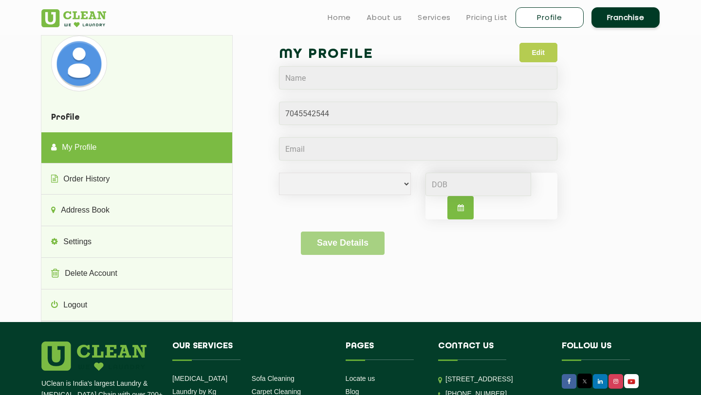
click at [536, 53] on button "Edit" at bounding box center [538, 52] width 38 height 19
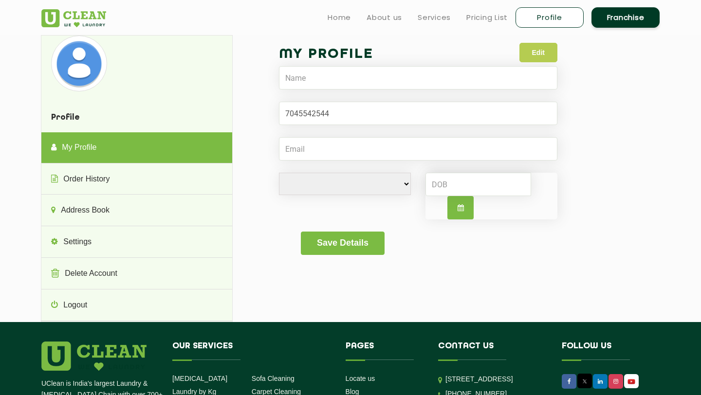
click at [533, 54] on button "Edit" at bounding box center [538, 52] width 38 height 19
click at [306, 80] on input "text" at bounding box center [418, 77] width 278 height 23
type input "Preethi Nair"
click at [298, 153] on input "Email" at bounding box center [418, 148] width 278 height 23
type input "preethi.nair4@gmail.com"
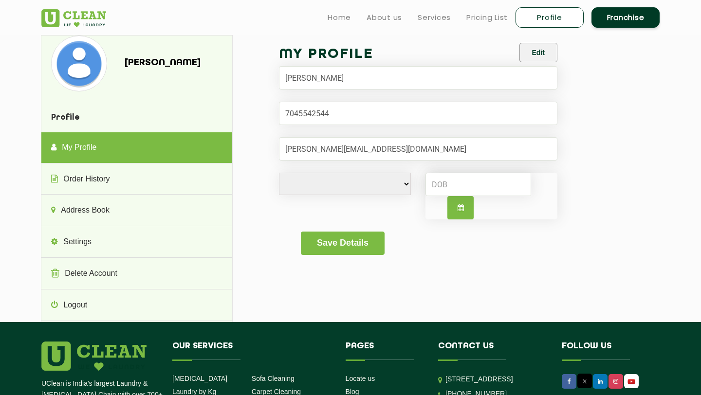
click at [328, 184] on select "Male Female i'd rather not say" at bounding box center [345, 184] width 132 height 22
select select "F"
click at [279, 173] on select "Male Female i'd rather not say" at bounding box center [345, 184] width 132 height 22
click at [336, 245] on button "Save Details" at bounding box center [342, 243] width 83 height 23
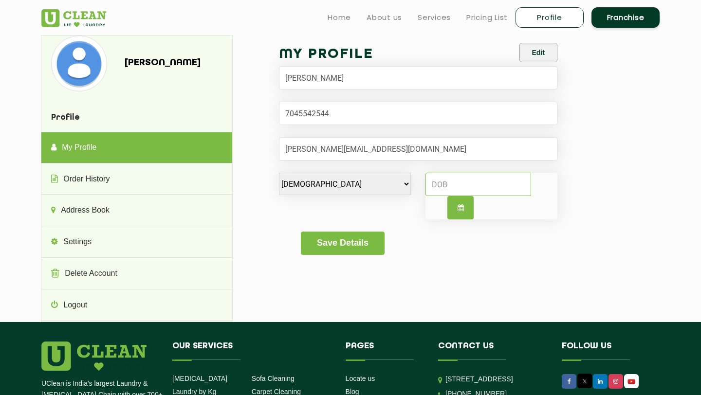
click at [442, 186] on input at bounding box center [478, 184] width 106 height 23
click at [460, 211] on button "button" at bounding box center [460, 207] width 26 height 23
select select "9"
select select "2025"
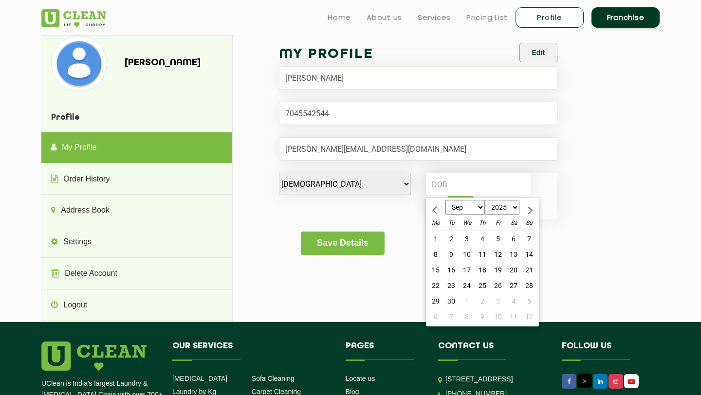
click at [261, 222] on div "My Profile Edit Preethi Nair Male Female i'd rather not say Jan Feb Mar Apr May…" at bounding box center [454, 155] width 398 height 240
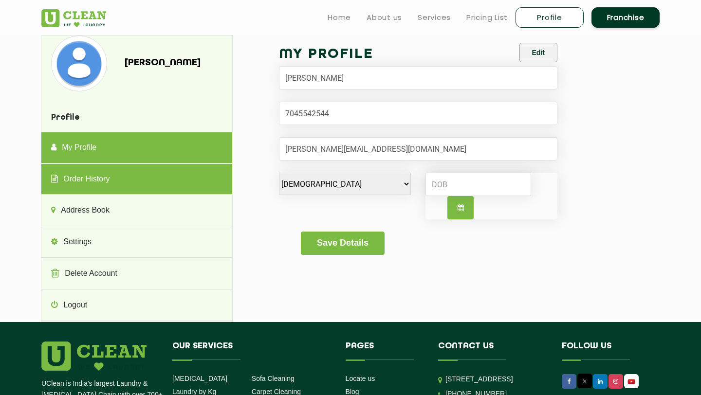
click at [119, 182] on link "Order History" at bounding box center [136, 179] width 190 height 31
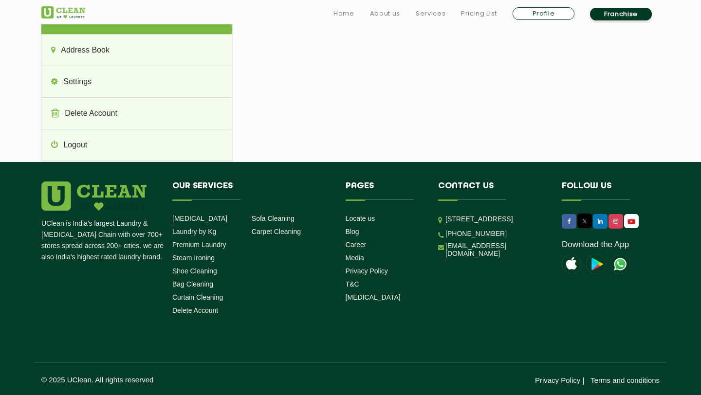
scroll to position [160, 0]
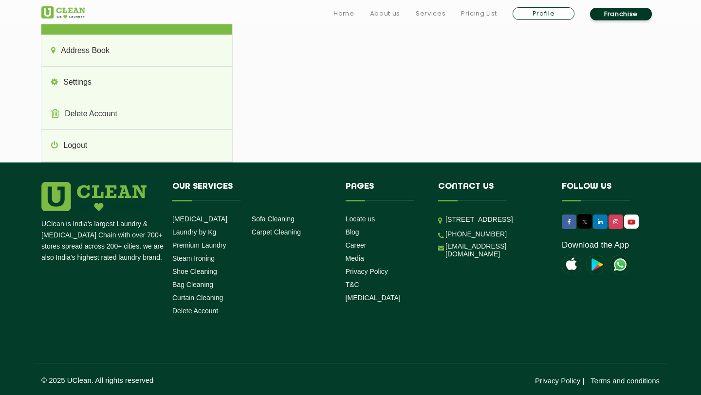
click at [436, 68] on div "Preethi Nair Profile My Profile Order History Address Book Settings Delete Acco…" at bounding box center [350, 18] width 633 height 287
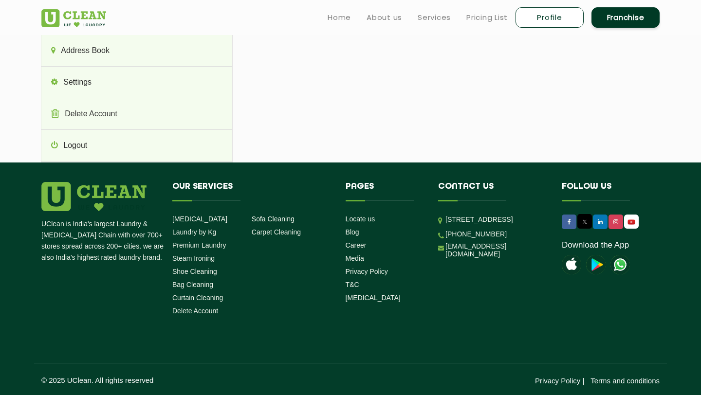
scroll to position [0, 0]
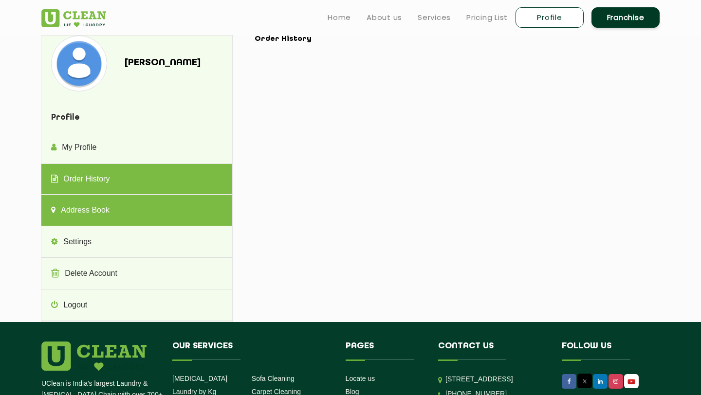
click at [96, 206] on link "Address Book" at bounding box center [136, 210] width 190 height 31
click at [106, 183] on link "Order History" at bounding box center [136, 179] width 190 height 31
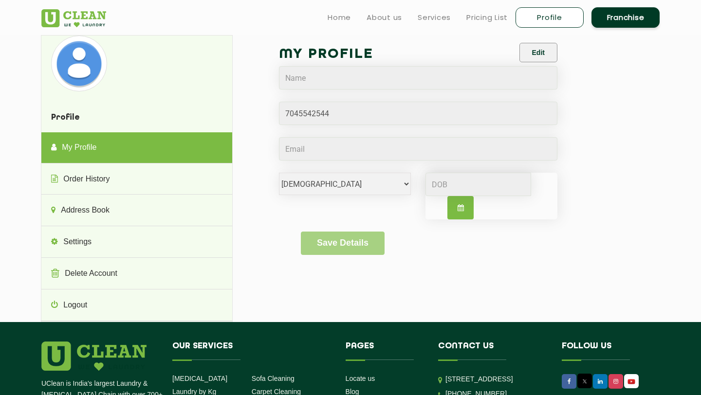
select select "F"
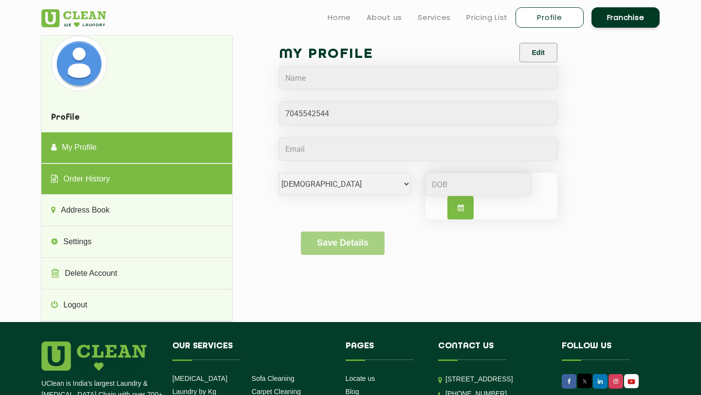
click at [97, 175] on link "Order History" at bounding box center [136, 179] width 190 height 31
